Goal: Information Seeking & Learning: Learn about a topic

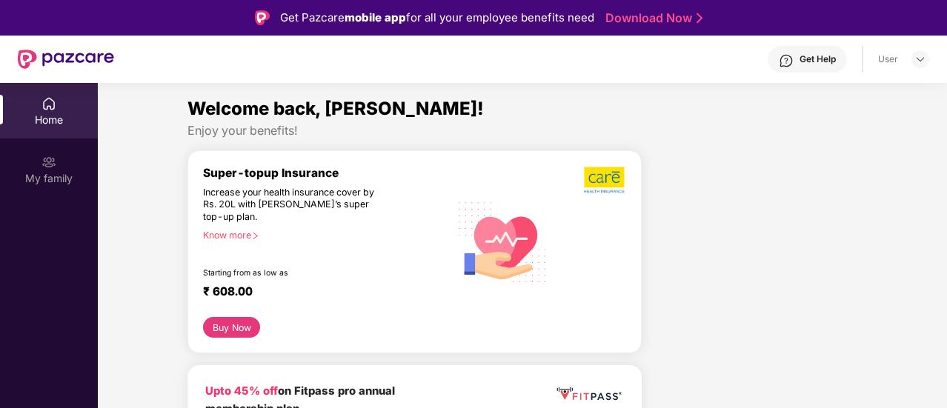
click at [467, 188] on img at bounding box center [503, 241] width 106 height 107
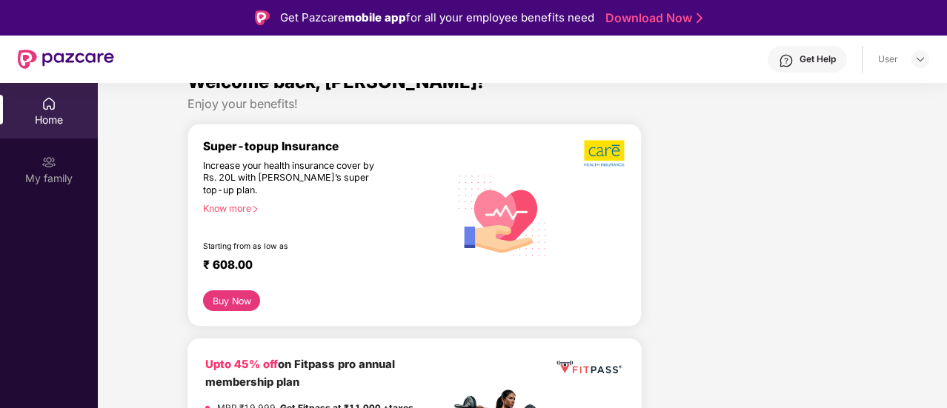
scroll to position [30, 0]
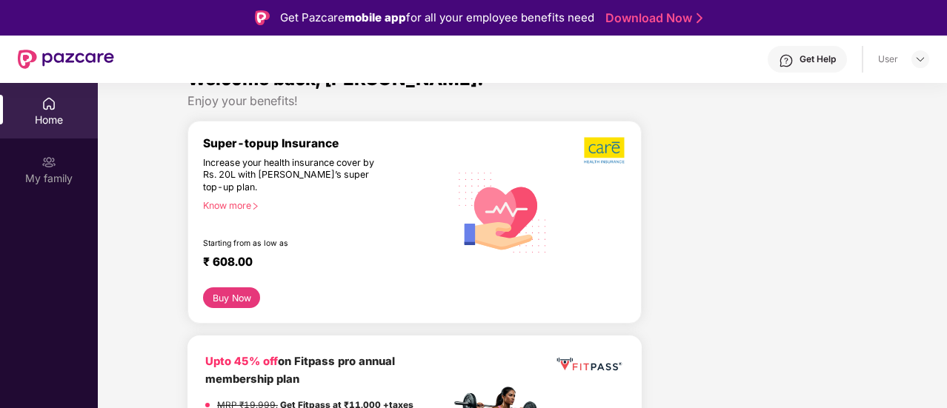
click at [228, 299] on button "Buy Now" at bounding box center [231, 298] width 57 height 21
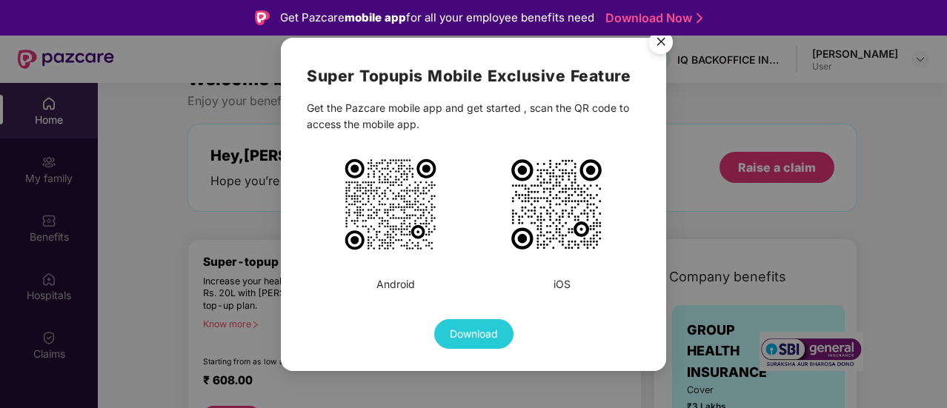
click at [664, 44] on img "Close" at bounding box center [661, 45] width 42 height 42
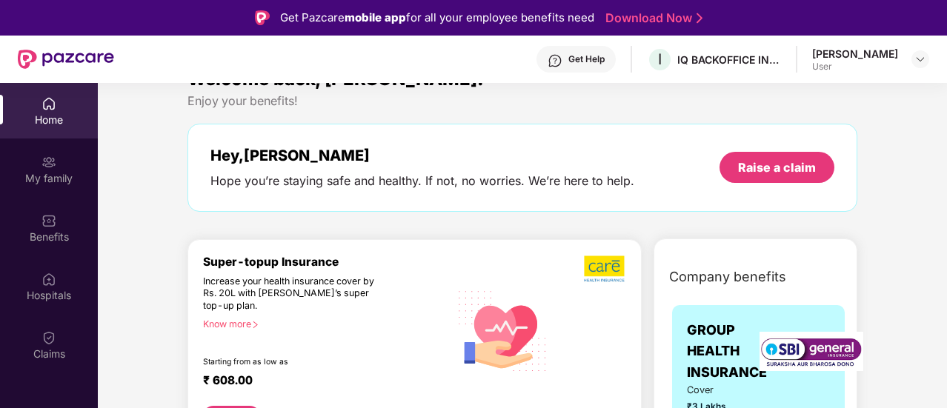
click at [248, 328] on div "Know more" at bounding box center [322, 324] width 238 height 10
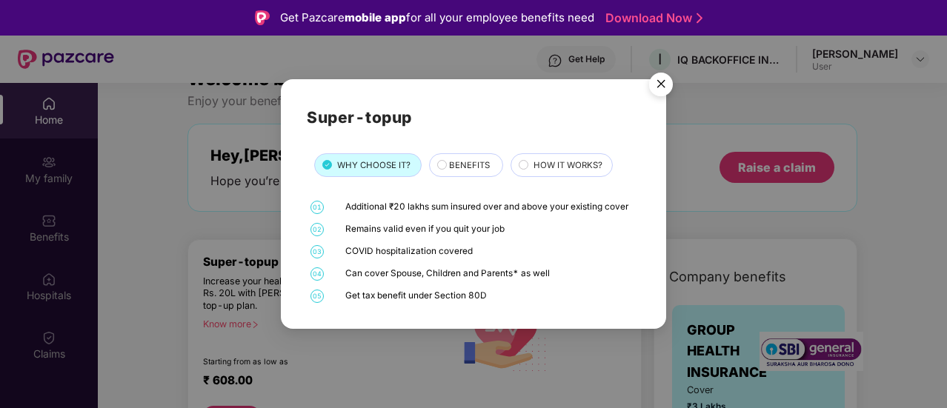
click at [436, 215] on div "01 Additional ₹20 lakhs sum insured over and above your existing cover 02 Remai…" at bounding box center [474, 252] width 334 height 102
click at [454, 175] on div "BENEFITS" at bounding box center [466, 165] width 74 height 24
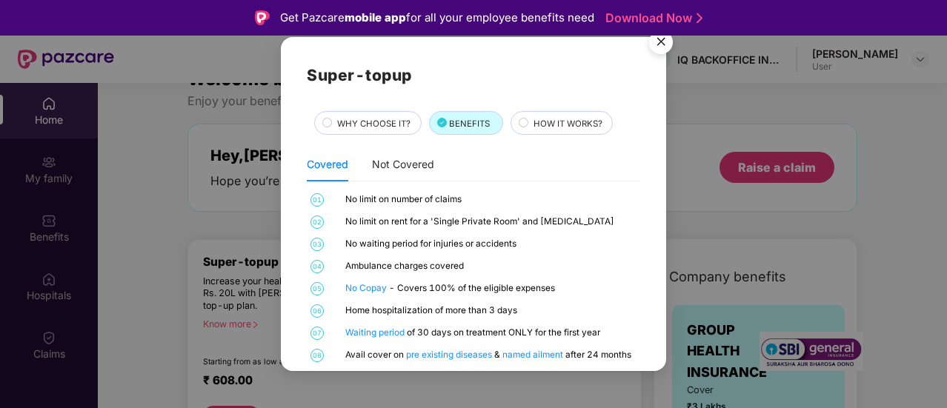
click at [534, 188] on div "Covered Not Covered 01 No limit on number of claims 02 No limit on rent for a '…" at bounding box center [474, 254] width 334 height 215
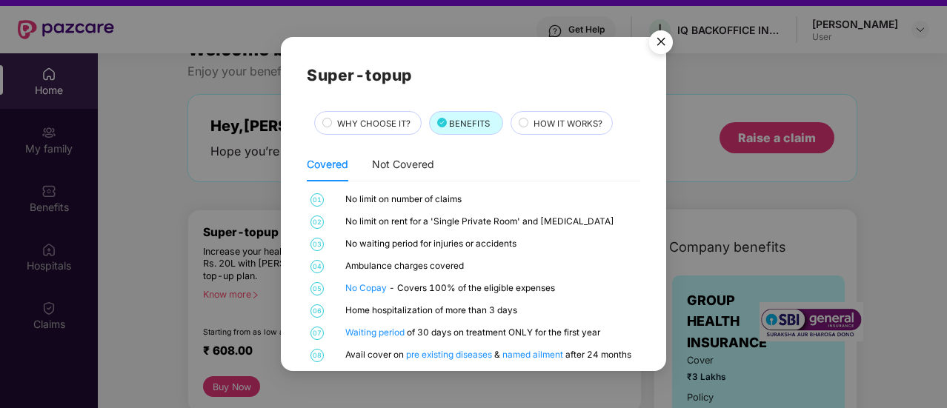
click at [600, 256] on div "01 No limit on number of claims 02 No limit on rent for a 'Single Private Room'…" at bounding box center [474, 277] width 334 height 169
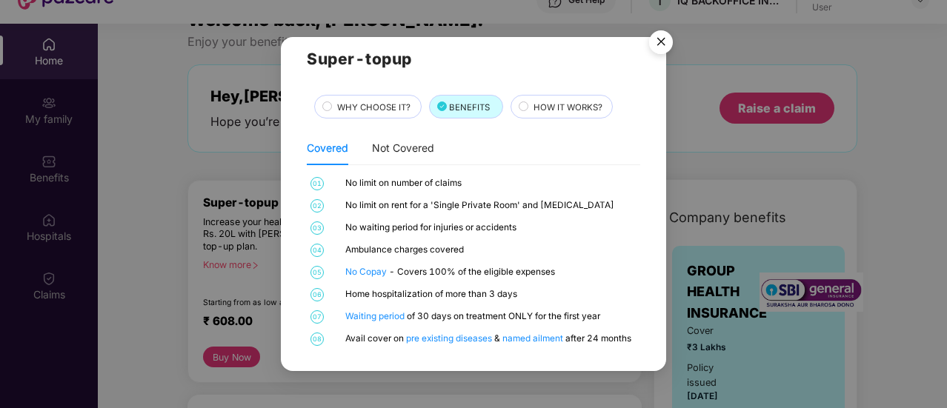
scroll to position [83, 0]
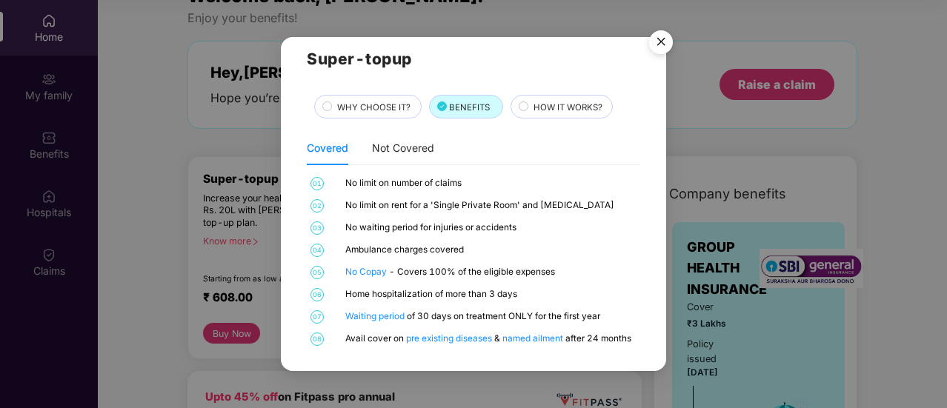
click at [601, 291] on div "Home hospitalization of more than 3 days" at bounding box center [491, 294] width 292 height 13
click at [550, 110] on span "HOW IT WORKS?" at bounding box center [568, 107] width 69 height 13
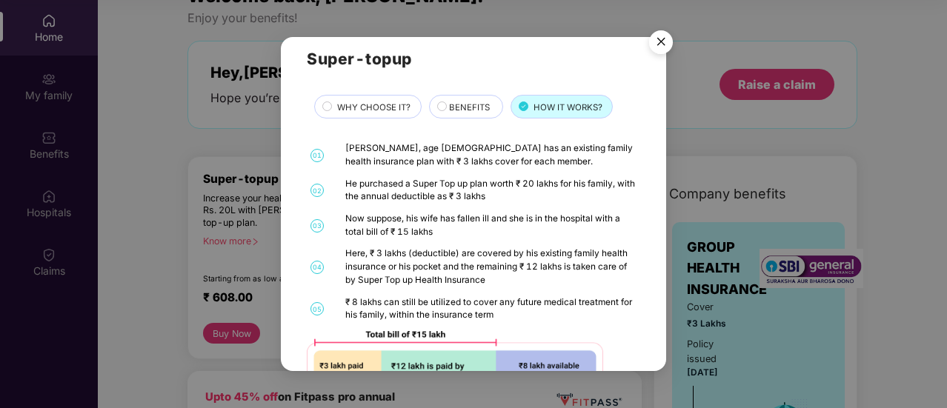
click at [490, 110] on div "BENEFITS" at bounding box center [468, 109] width 53 height 16
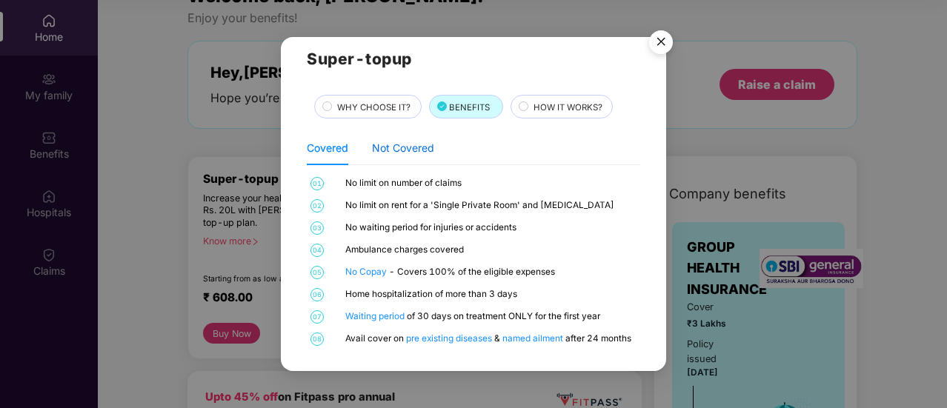
click at [426, 145] on div "Not Covered" at bounding box center [403, 148] width 62 height 16
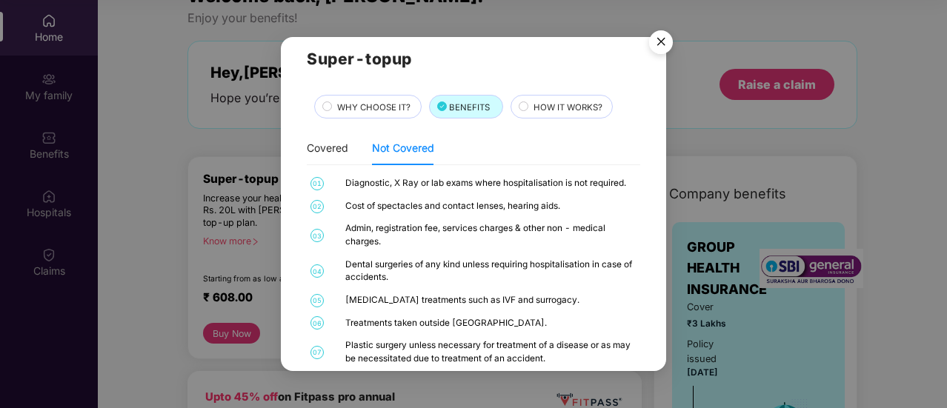
click at [503, 218] on div "01 Diagnostic, X Ray or lab exams where hospitalisation is not required. 02 Cos…" at bounding box center [474, 325] width 334 height 296
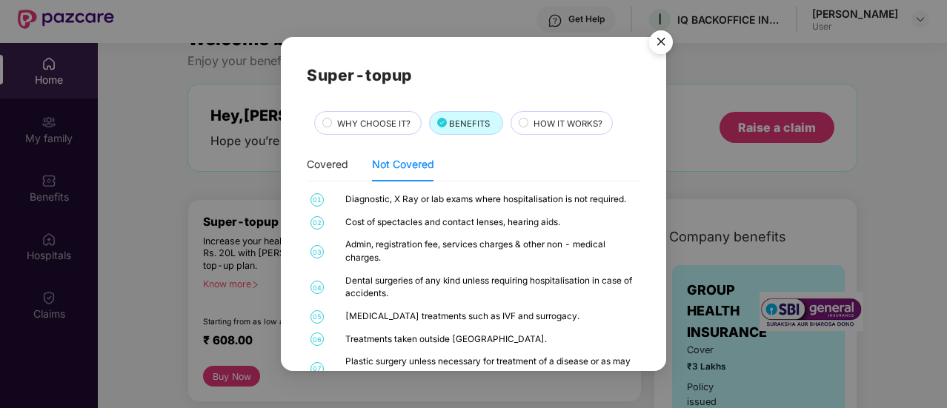
scroll to position [0, 0]
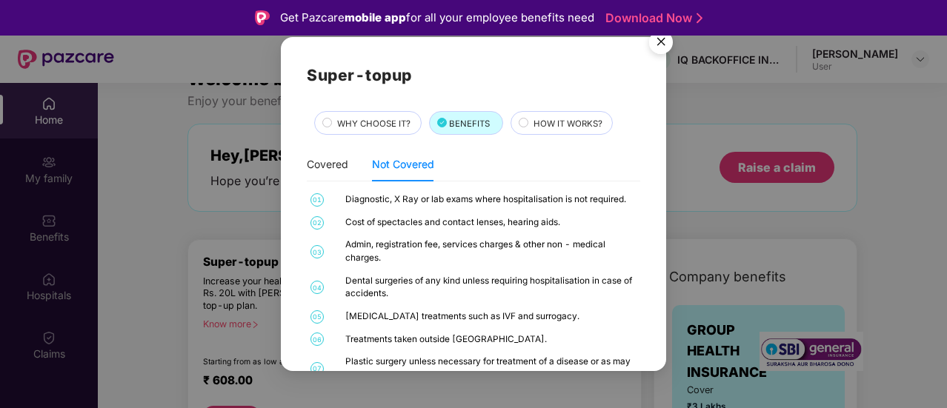
click at [586, 120] on span "HOW IT WORKS?" at bounding box center [568, 123] width 69 height 13
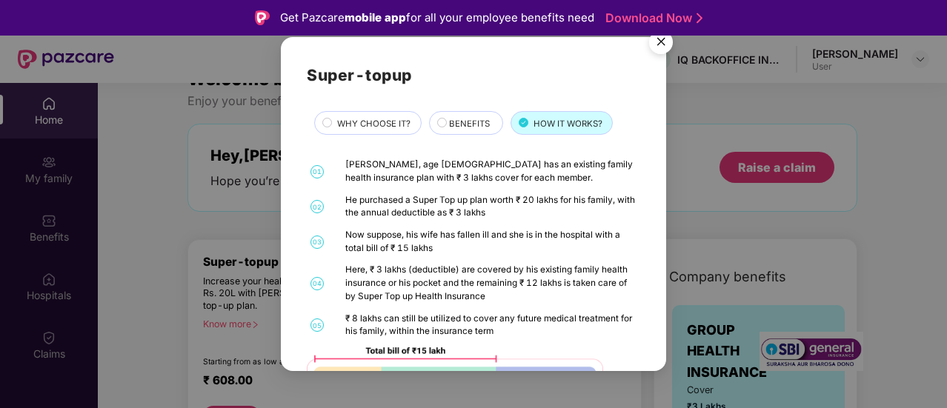
click at [514, 188] on div "01 [PERSON_NAME], age [DEMOGRAPHIC_DATA] has an existing family health insuranc…" at bounding box center [474, 298] width 334 height 279
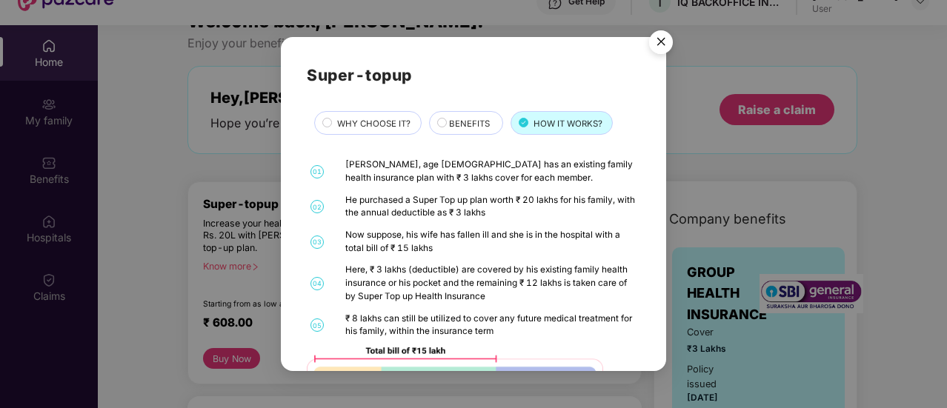
scroll to position [59, 0]
click at [514, 188] on div "01 [PERSON_NAME], age [DEMOGRAPHIC_DATA] has an existing family health insuranc…" at bounding box center [474, 298] width 334 height 279
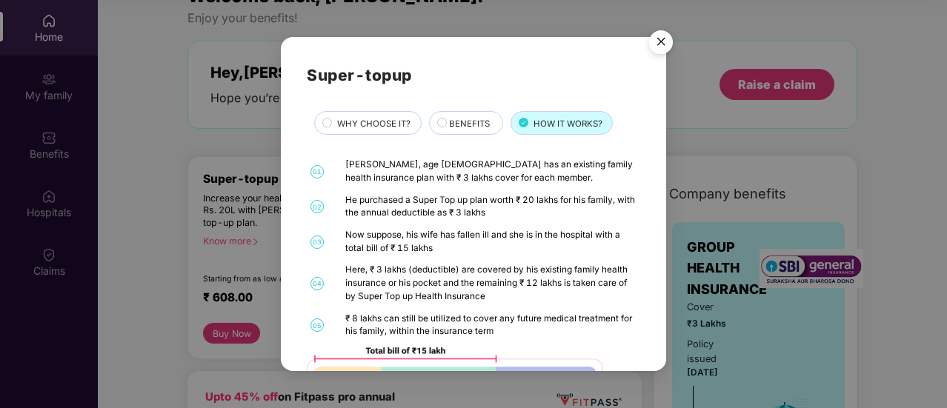
click at [658, 42] on img "Close" at bounding box center [661, 45] width 42 height 42
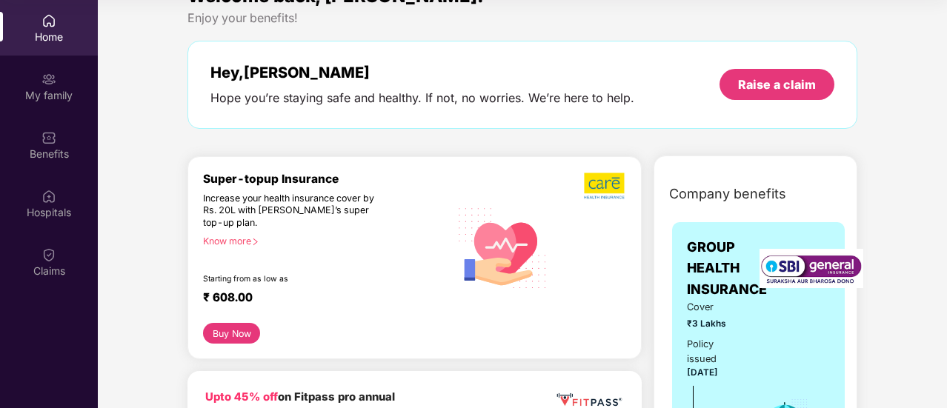
click at [454, 217] on img at bounding box center [503, 246] width 106 height 107
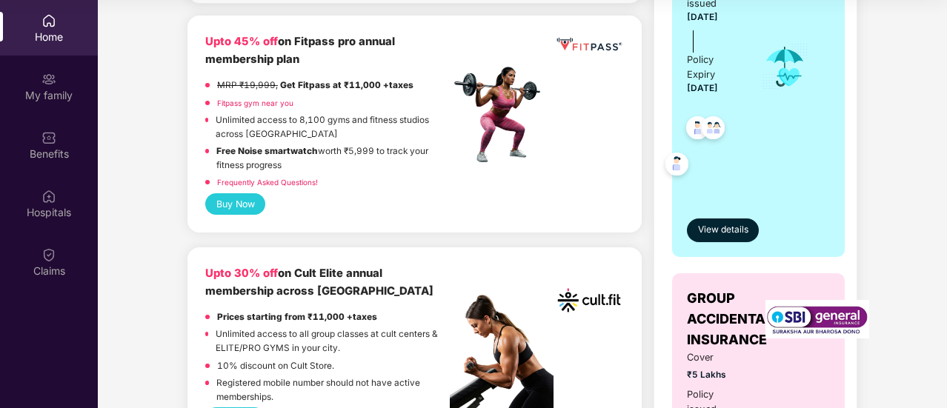
scroll to position [356, 0]
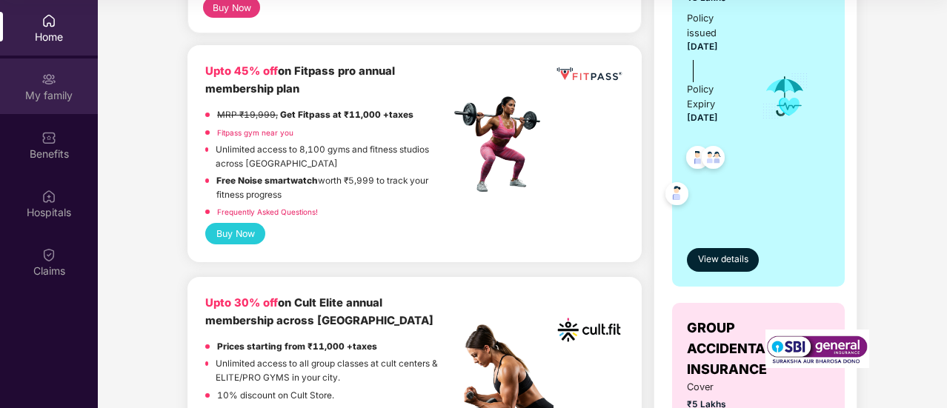
click at [47, 91] on div "My family" at bounding box center [49, 95] width 98 height 15
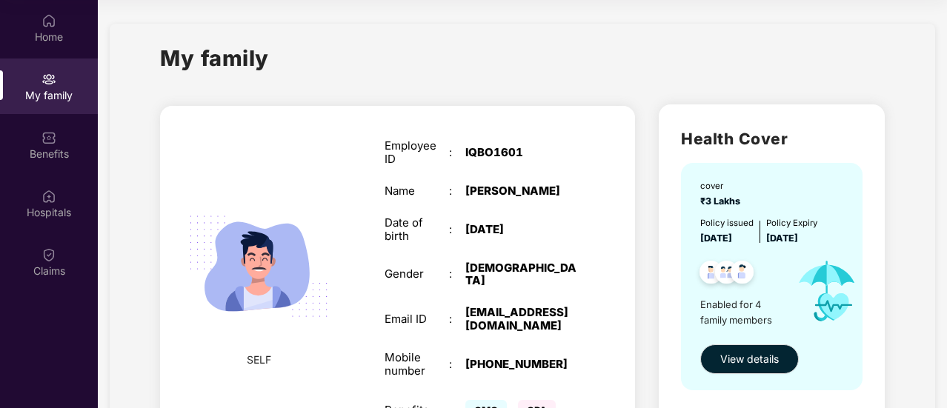
scroll to position [30, 0]
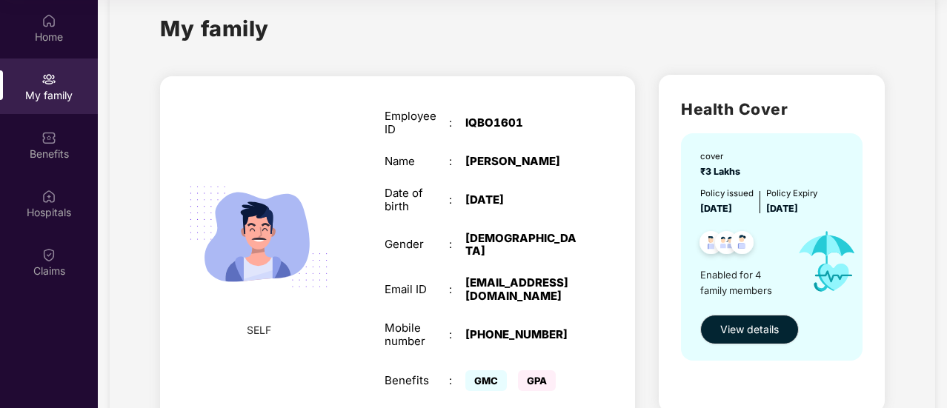
click at [291, 217] on img at bounding box center [258, 236] width 171 height 171
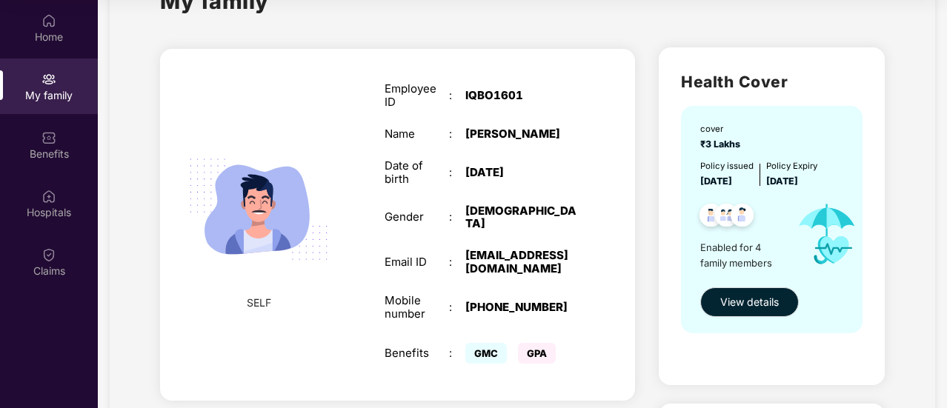
scroll to position [59, 0]
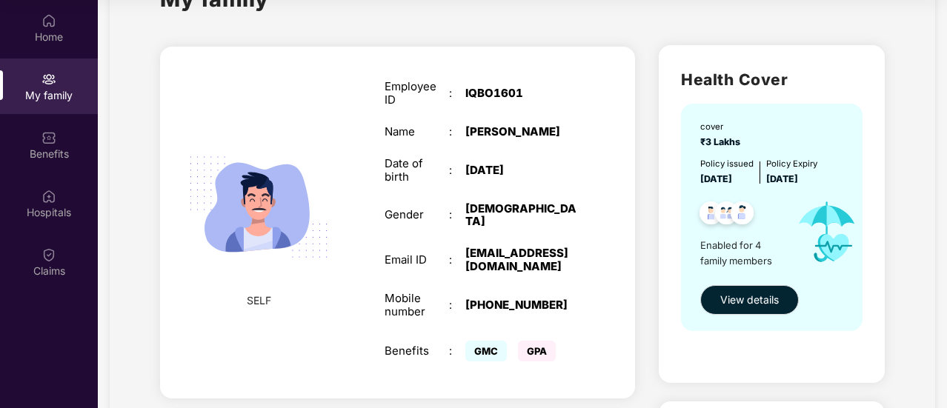
click at [727, 204] on img at bounding box center [742, 215] width 36 height 36
click at [745, 288] on button "View details" at bounding box center [749, 300] width 99 height 30
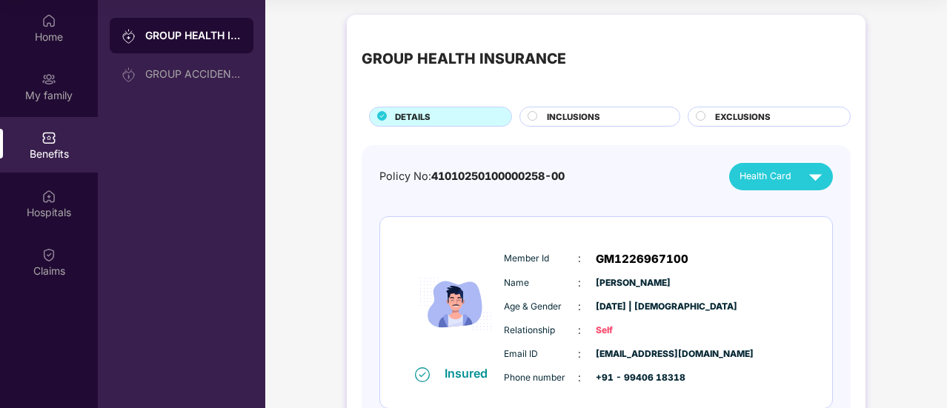
click at [592, 110] on span "INCLUSIONS" at bounding box center [573, 116] width 53 height 13
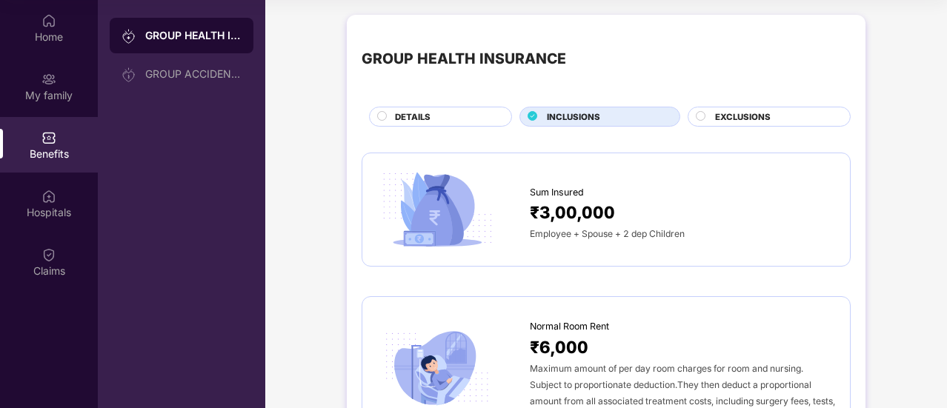
click at [649, 207] on div "₹3,00,000" at bounding box center [682, 212] width 305 height 26
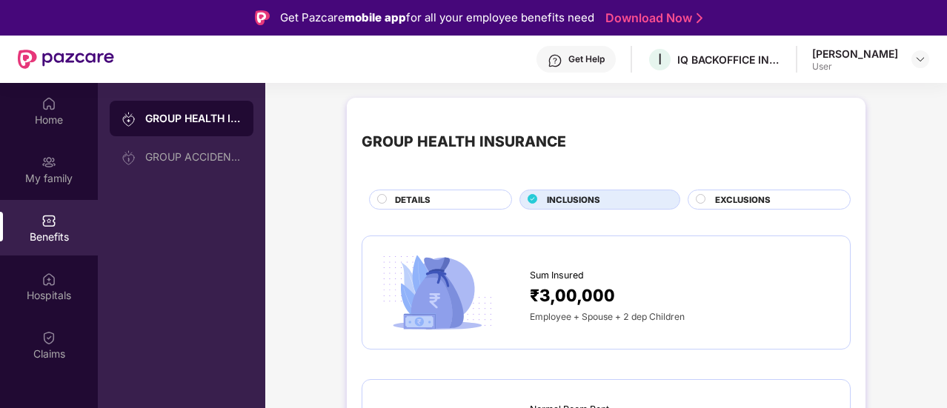
click at [725, 197] on span "EXCLUSIONS" at bounding box center [743, 199] width 56 height 13
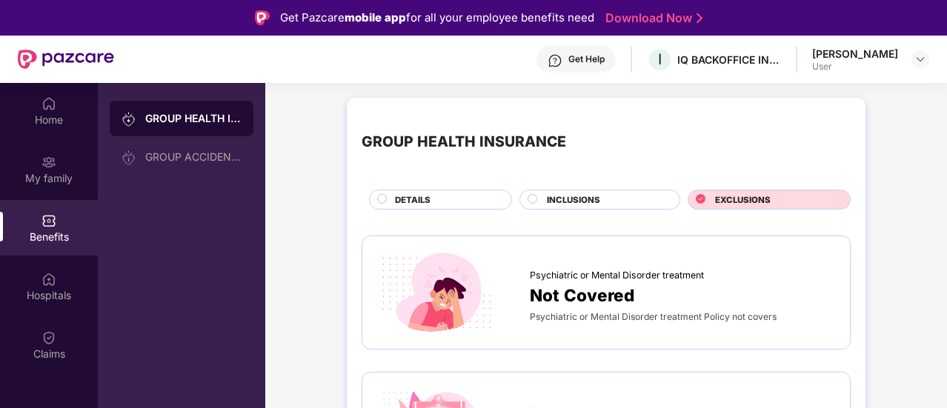
click at [633, 263] on div "Psychiatric or Mental Disorder treatment" at bounding box center [682, 272] width 305 height 22
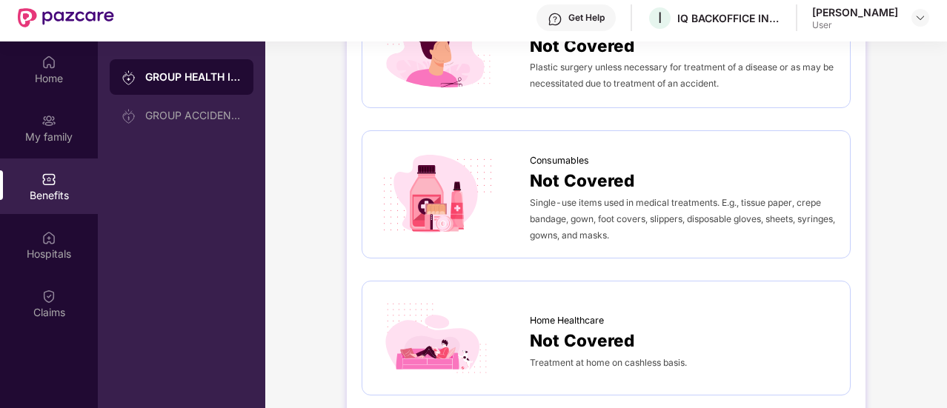
scroll to position [83, 0]
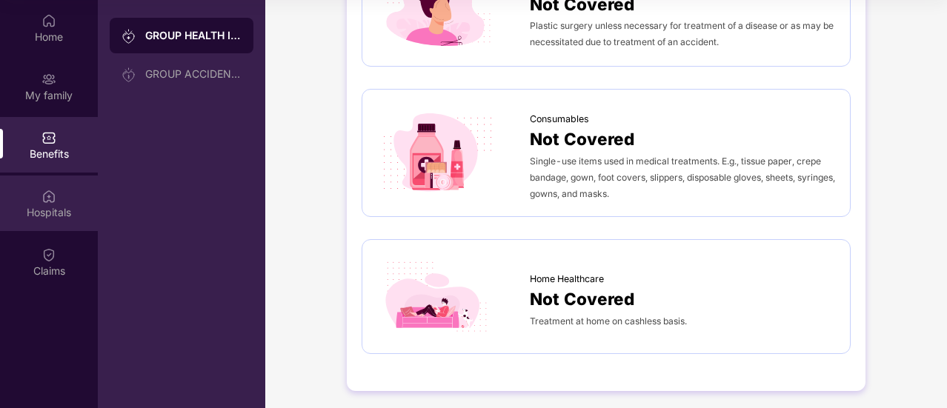
click at [48, 205] on div "Hospitals" at bounding box center [49, 212] width 98 height 15
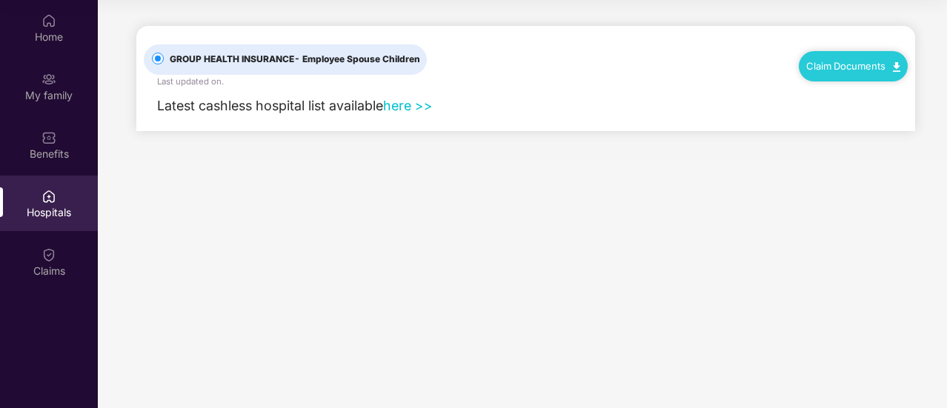
click at [372, 48] on label "GROUP HEALTH INSURANCE - Employee Spouse Children" at bounding box center [285, 59] width 283 height 30
click at [424, 113] on div "Latest cashless hospital list available here >>" at bounding box center [288, 106] width 289 height 21
click at [408, 104] on link "here >>" at bounding box center [408, 106] width 50 height 16
